Goal: Information Seeking & Learning: Check status

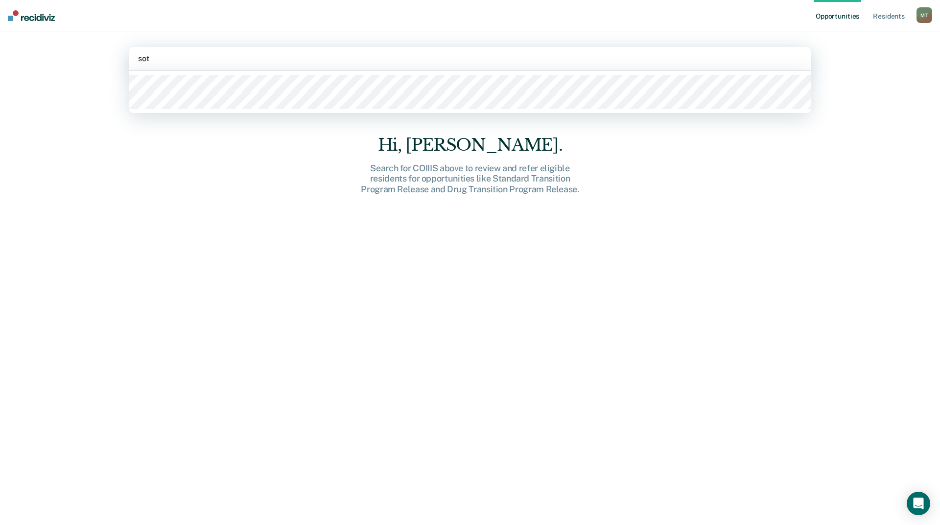
type input "[PERSON_NAME]"
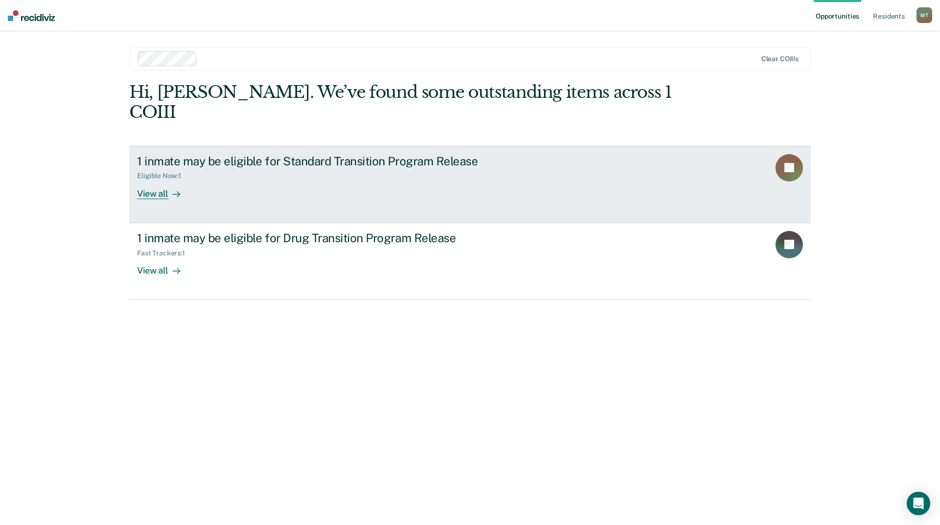
click at [216, 154] on div "1 inmate may be eligible for Standard Transition Program Release" at bounding box center [309, 161] width 344 height 14
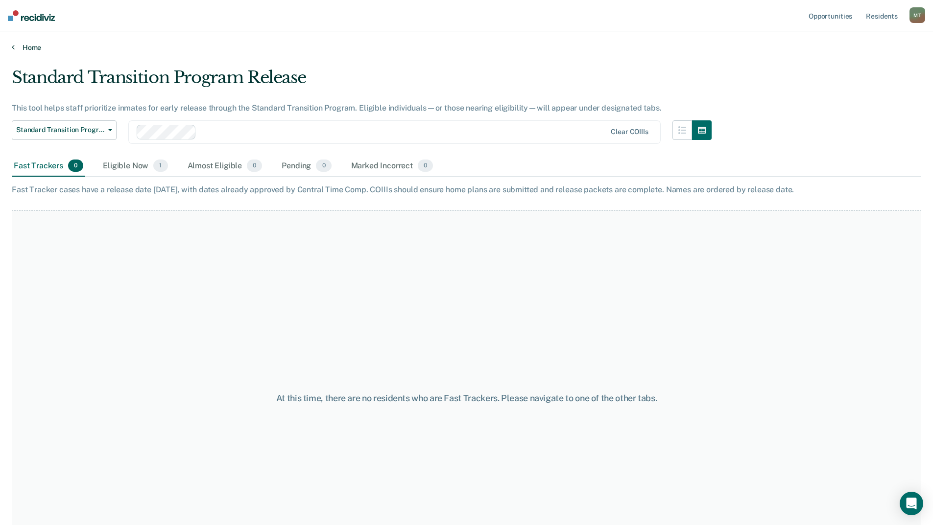
click at [12, 47] on icon at bounding box center [13, 47] width 3 height 8
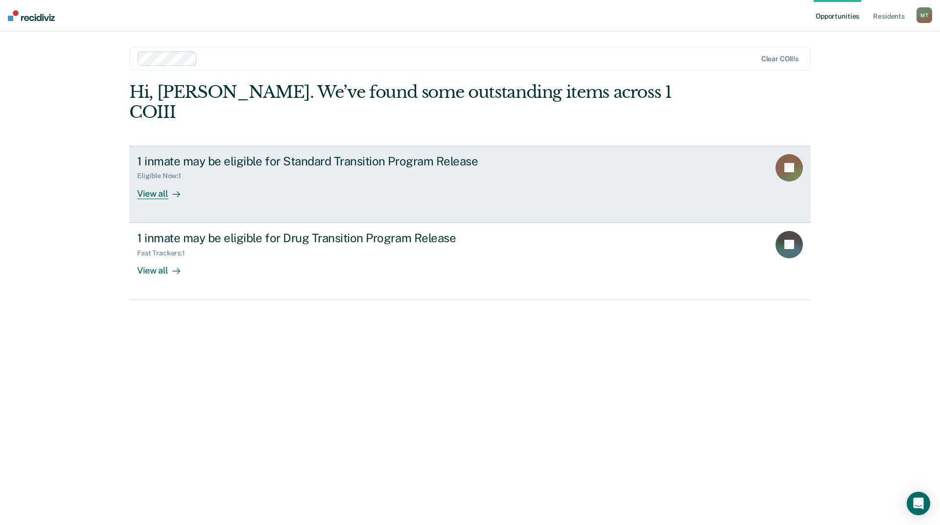
click at [149, 180] on div "View all" at bounding box center [164, 189] width 55 height 19
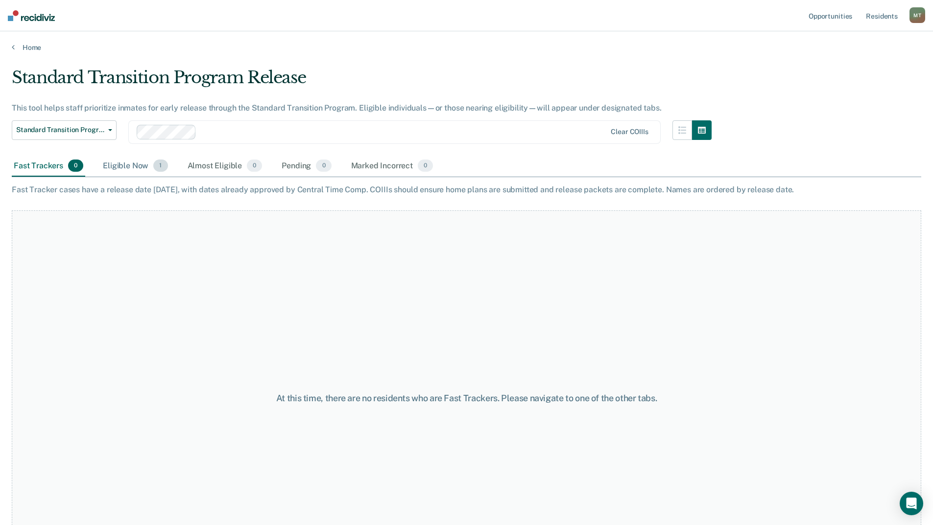
click at [127, 165] on div "Eligible Now 1" at bounding box center [135, 167] width 69 height 22
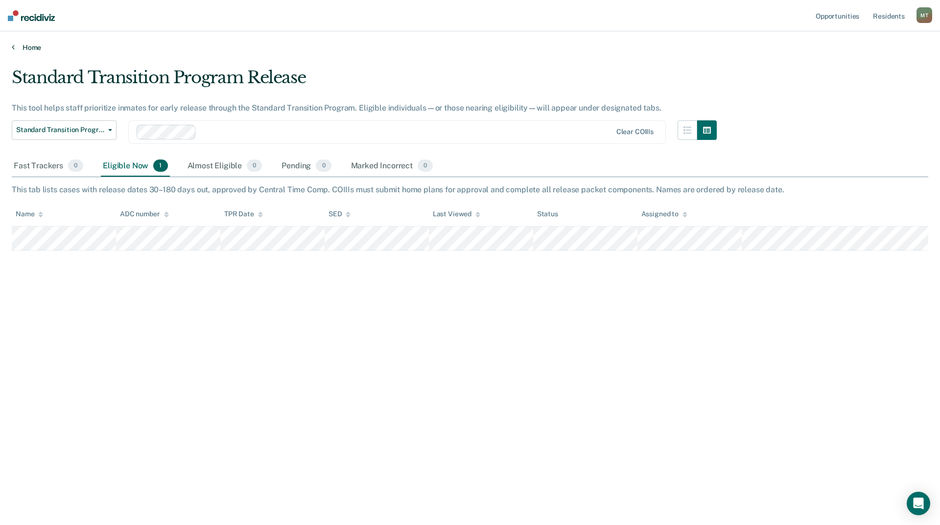
click at [13, 49] on icon at bounding box center [13, 47] width 3 height 8
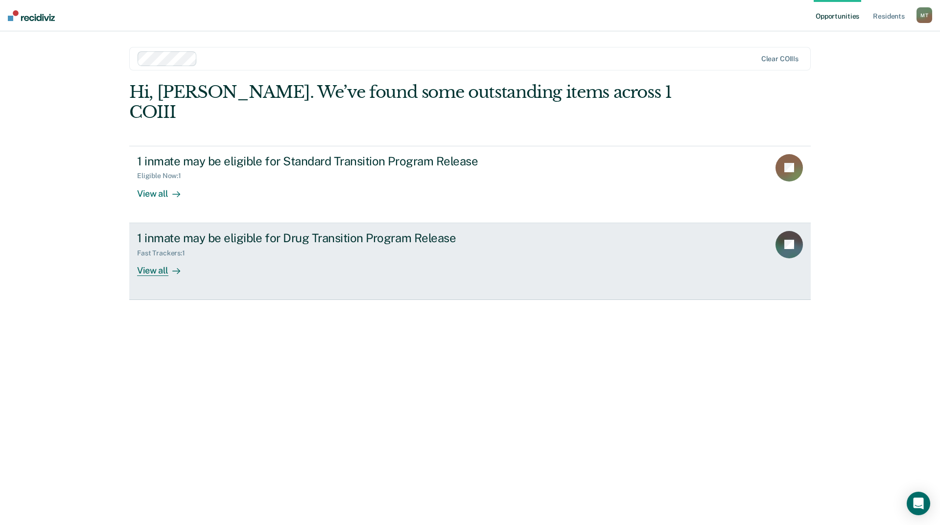
click at [147, 257] on div "View all" at bounding box center [164, 266] width 55 height 19
